Goal: Transaction & Acquisition: Purchase product/service

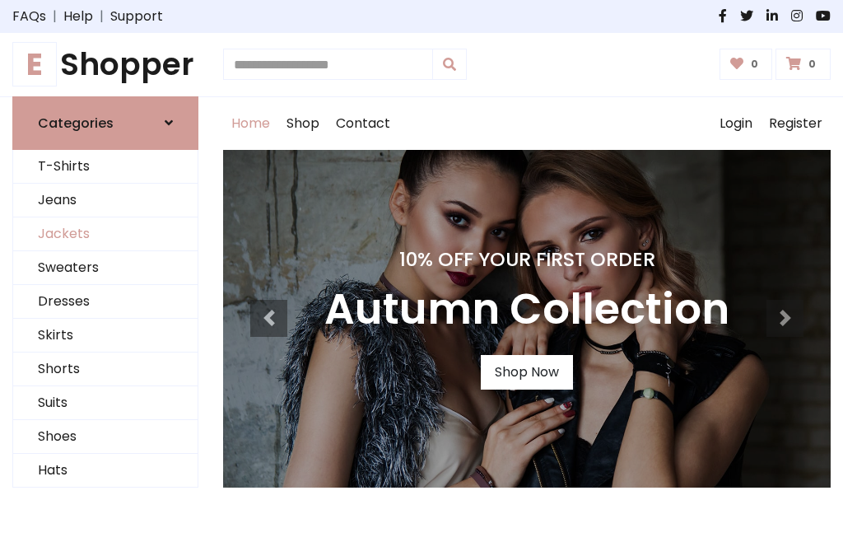
click at [105, 234] on link "Jackets" at bounding box center [105, 234] width 184 height 34
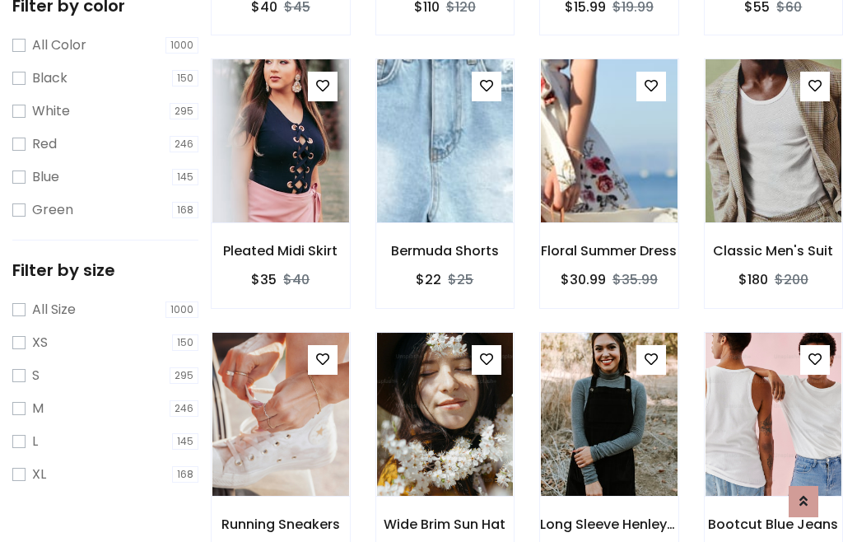
scroll to position [152, 0]
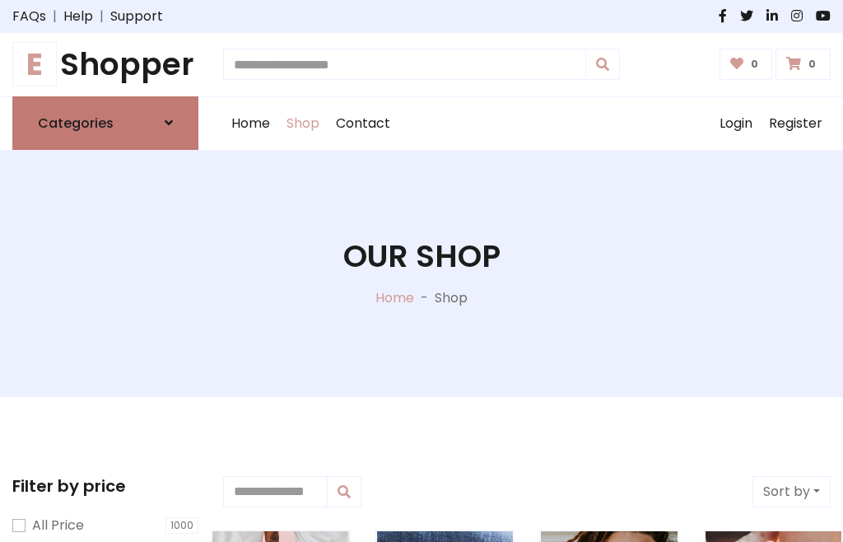
click at [105, 123] on h6 "Categories" at bounding box center [76, 123] width 76 height 16
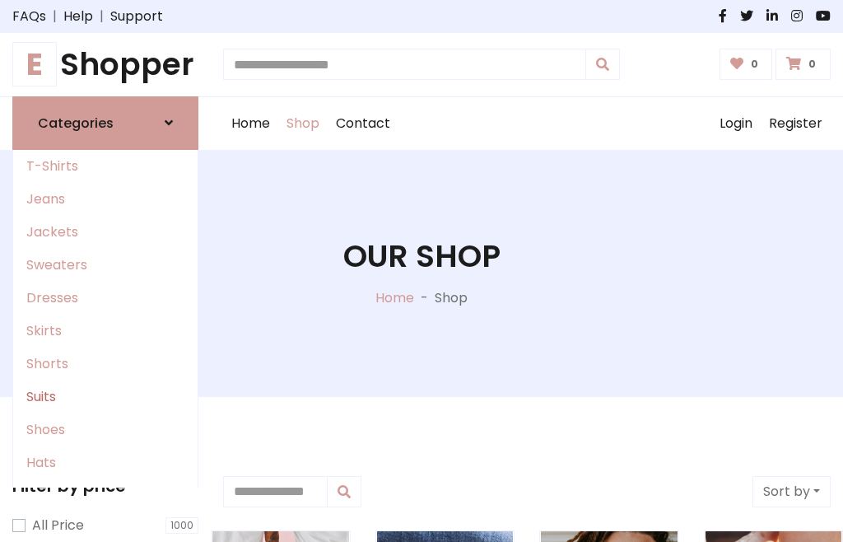
click at [105, 396] on link "Suits" at bounding box center [105, 396] width 184 height 33
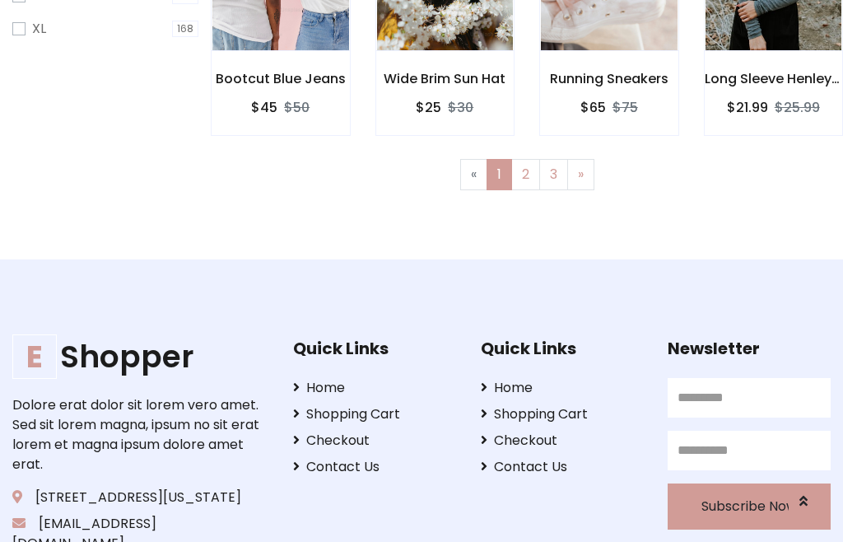
scroll to position [698, 0]
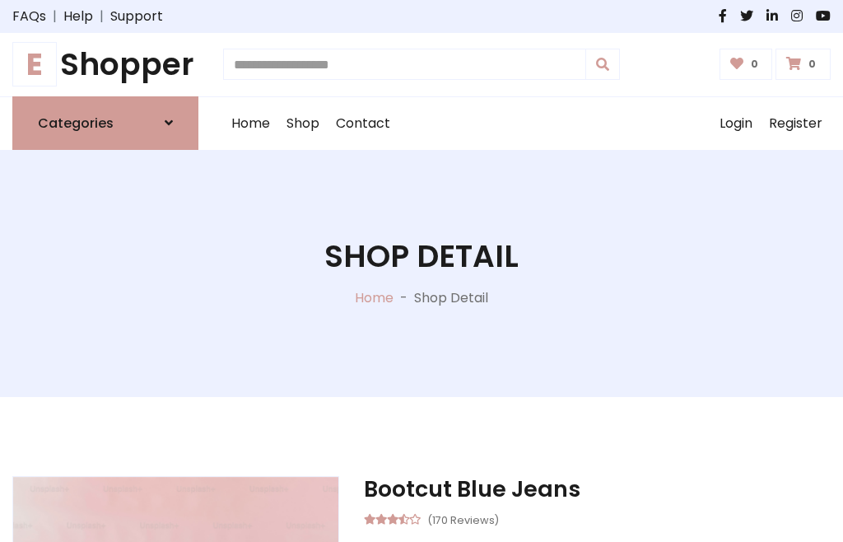
scroll to position [467, 0]
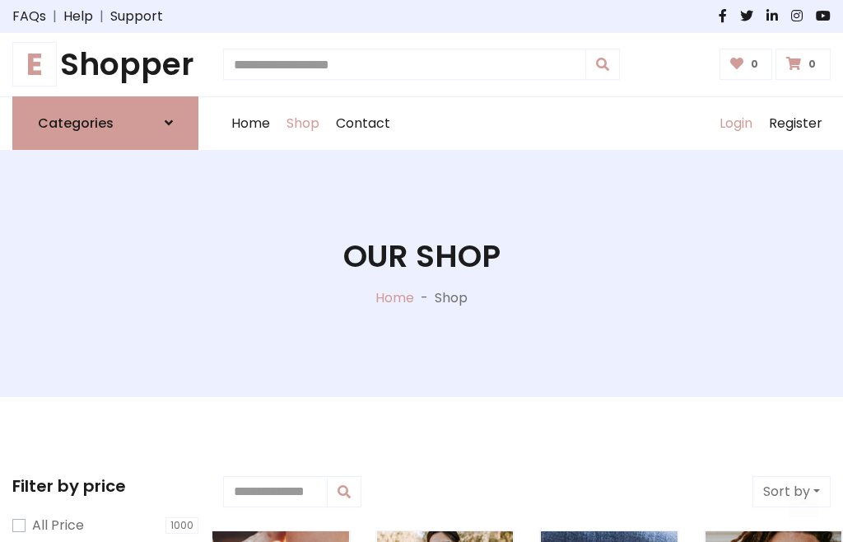
click at [735, 123] on link "Login" at bounding box center [735, 123] width 49 height 53
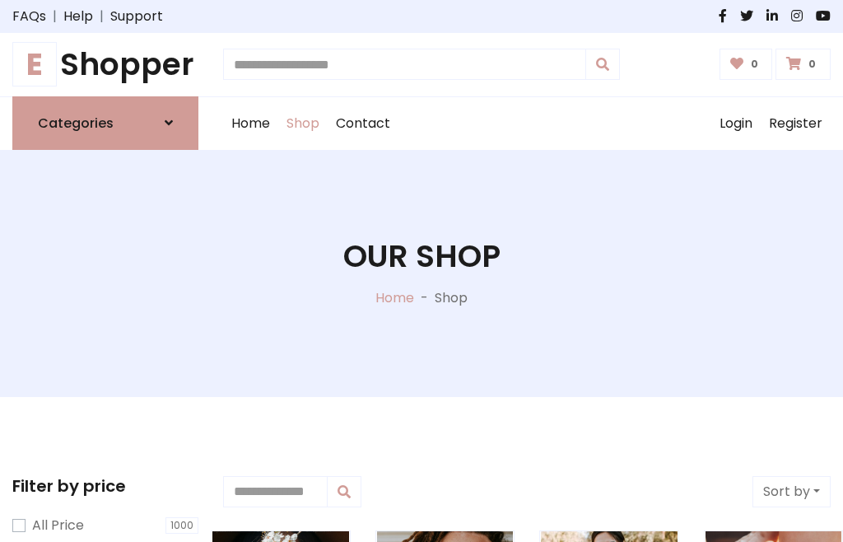
scroll to position [83, 0]
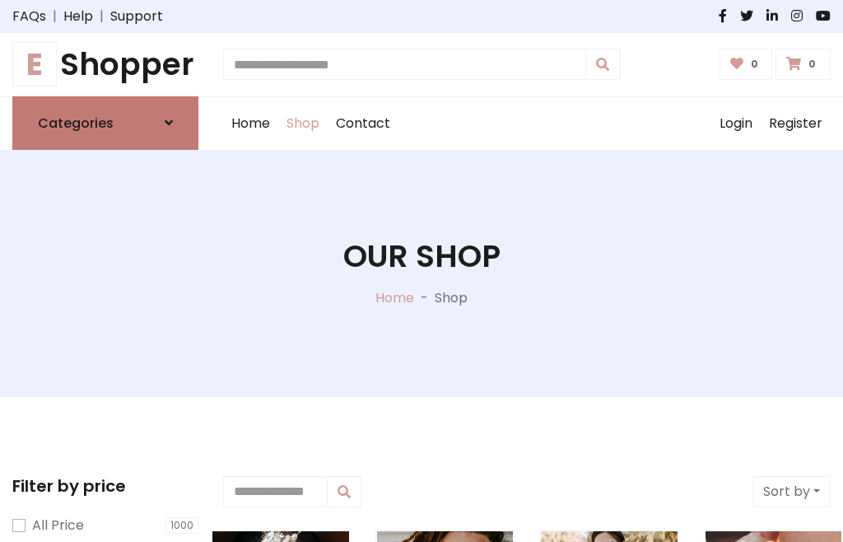
click at [169, 123] on icon at bounding box center [169, 122] width 8 height 13
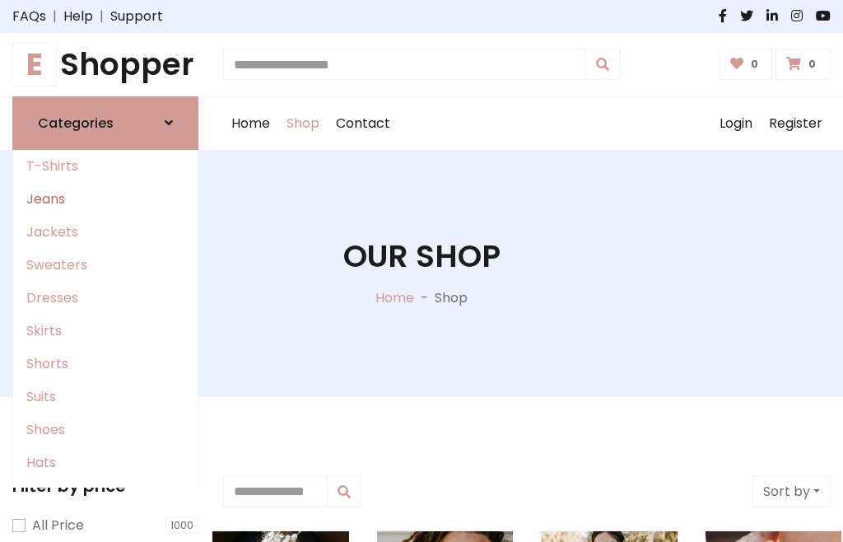
click at [105, 198] on link "Jeans" at bounding box center [105, 199] width 184 height 33
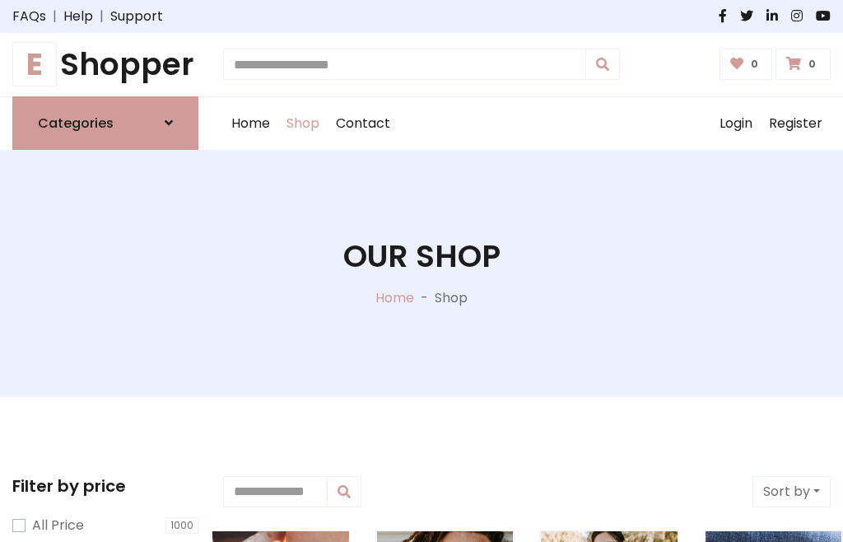
scroll to position [83, 0]
